Goal: Task Accomplishment & Management: Complete application form

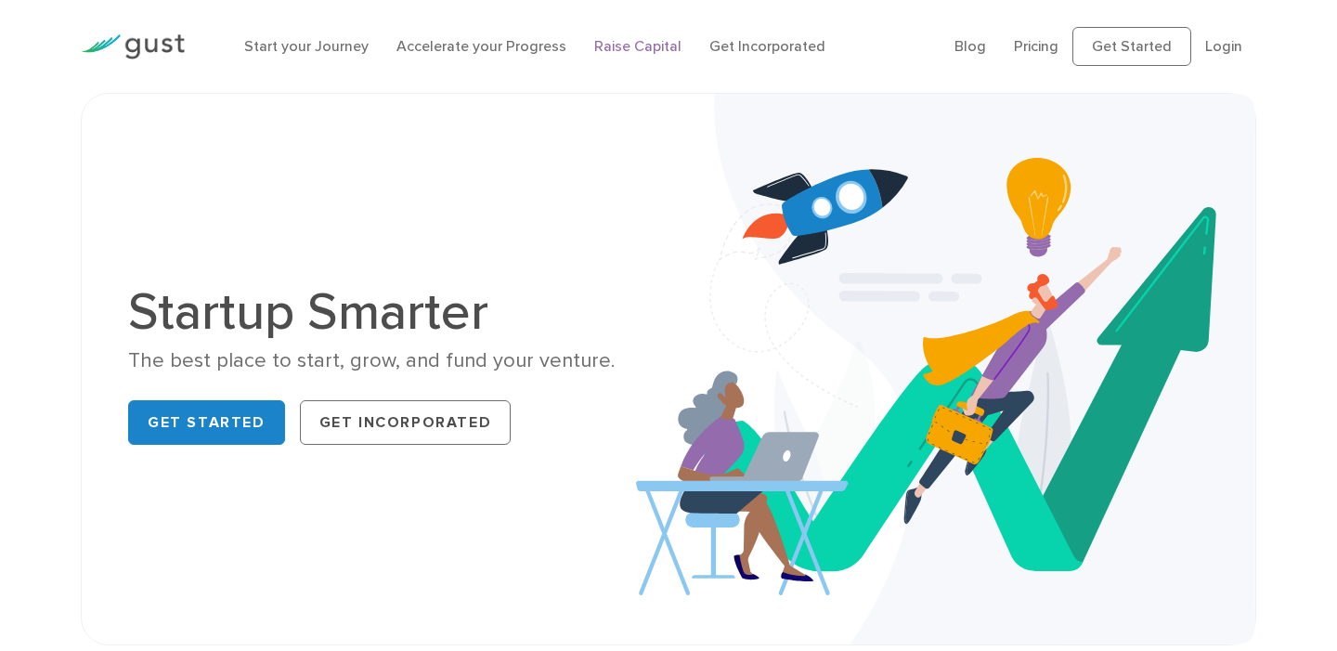
click at [633, 43] on link "Raise Capital" at bounding box center [637, 46] width 87 height 18
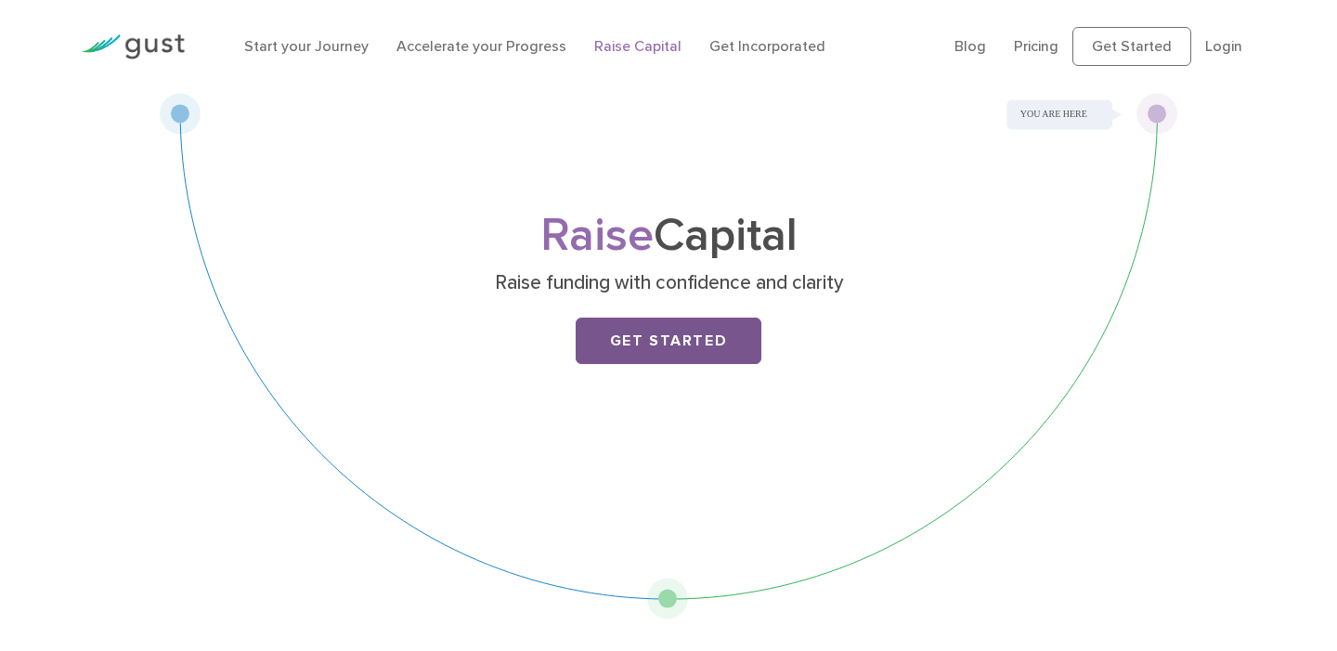
click at [679, 343] on link "Get Started" at bounding box center [669, 340] width 186 height 46
